Goal: Information Seeking & Learning: Find specific fact

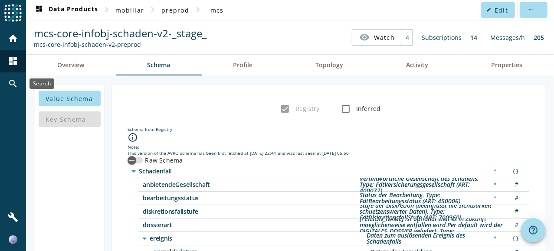
click at [12, 84] on mat-icon "search" at bounding box center [13, 84] width 10 height 10
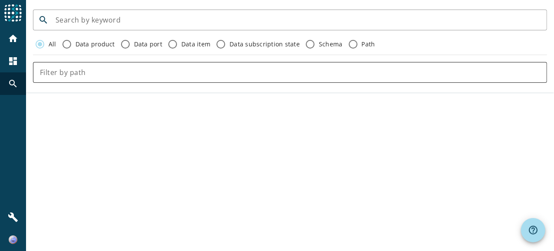
click at [104, 75] on input "text" at bounding box center [290, 72] width 500 height 10
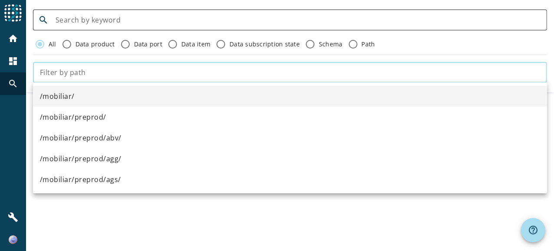
click at [98, 12] on div at bounding box center [298, 20] width 484 height 21
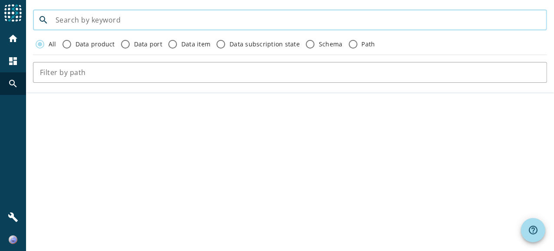
click at [100, 20] on input at bounding box center [298, 20] width 484 height 10
type input "PRAEMIENBASISWERTE"
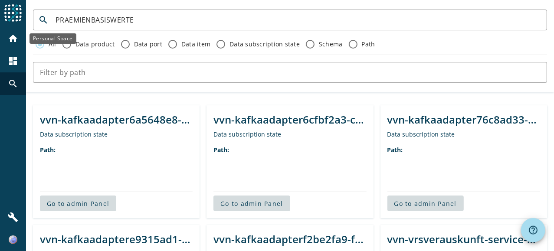
click at [12, 41] on mat-icon "home" at bounding box center [13, 38] width 10 height 10
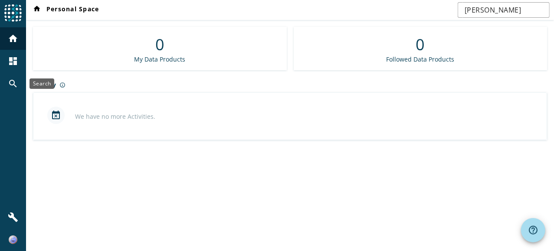
click at [12, 76] on div "search" at bounding box center [13, 83] width 23 height 23
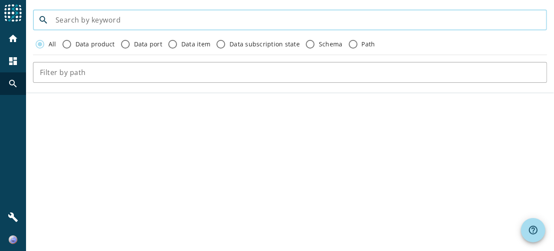
click at [109, 22] on input at bounding box center [298, 20] width 484 height 10
type input "PRAEMIENBASISWERTE"
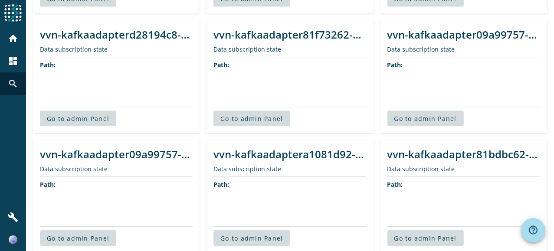
scroll to position [1805, 0]
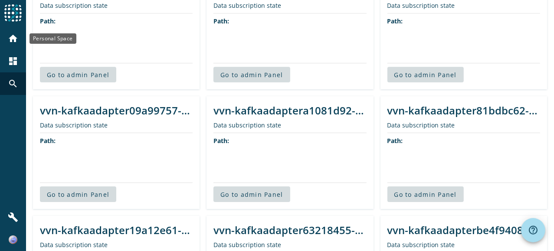
click at [17, 33] on div "home" at bounding box center [13, 38] width 23 height 23
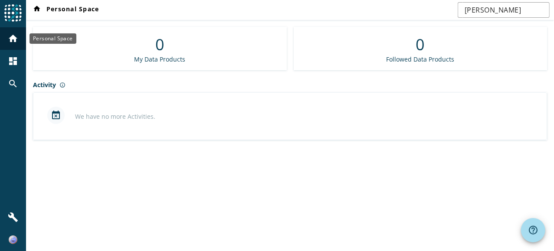
click at [14, 43] on mat-icon "home" at bounding box center [13, 38] width 10 height 10
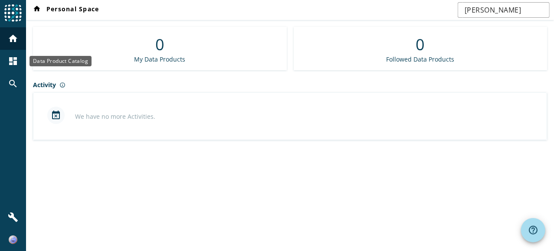
click at [14, 56] on mat-icon "dashboard" at bounding box center [13, 61] width 10 height 10
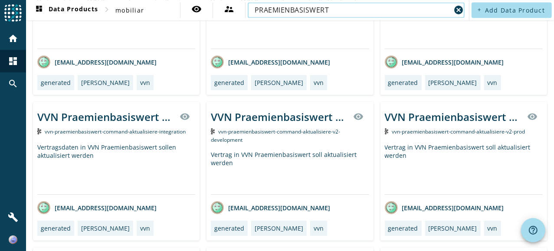
scroll to position [1163, 0]
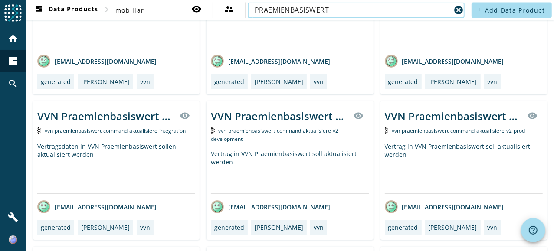
click at [295, 7] on input "PRAEMIENBASISWERT" at bounding box center [353, 10] width 196 height 10
click at [369, 11] on input "PRAEMIENBASISWERT" at bounding box center [353, 10] width 196 height 10
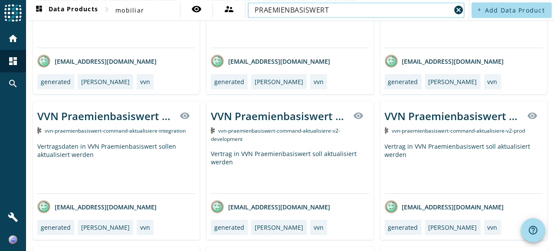
paste input "vvn-praemienbasiswert-infobj-praemienbasiswert"
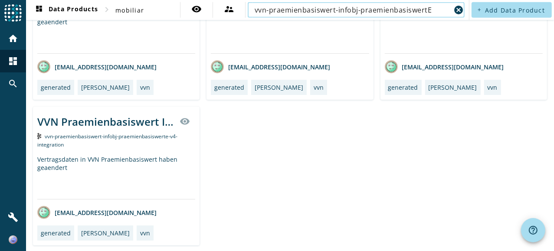
type input "vvn-praemienbasiswert-infobj-praemienbasiswertE"
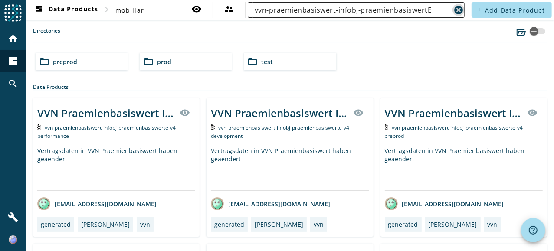
click at [453, 11] on mat-icon "cancel" at bounding box center [458, 10] width 10 height 10
